Goal: Task Accomplishment & Management: Manage account settings

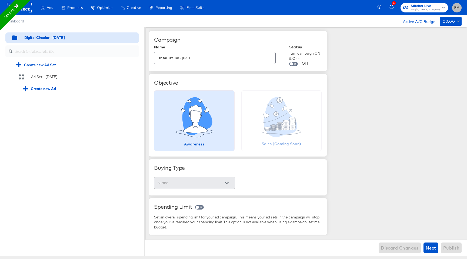
click at [456, 4] on button "FM" at bounding box center [456, 7] width 9 height 9
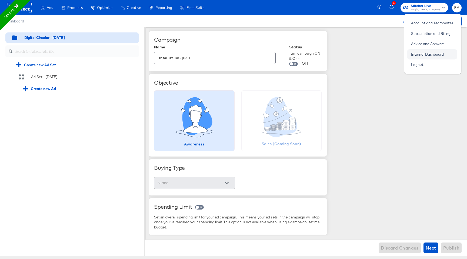
click at [440, 54] on link "Internal Dashboard" at bounding box center [427, 54] width 41 height 10
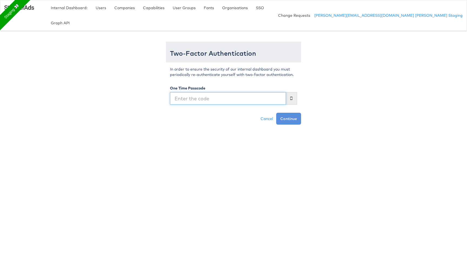
click at [159, 88] on div "Two-Factor Authentication In order to ensure the security of our internal dashb…" at bounding box center [233, 80] width 316 height 88
